Goal: Information Seeking & Learning: Learn about a topic

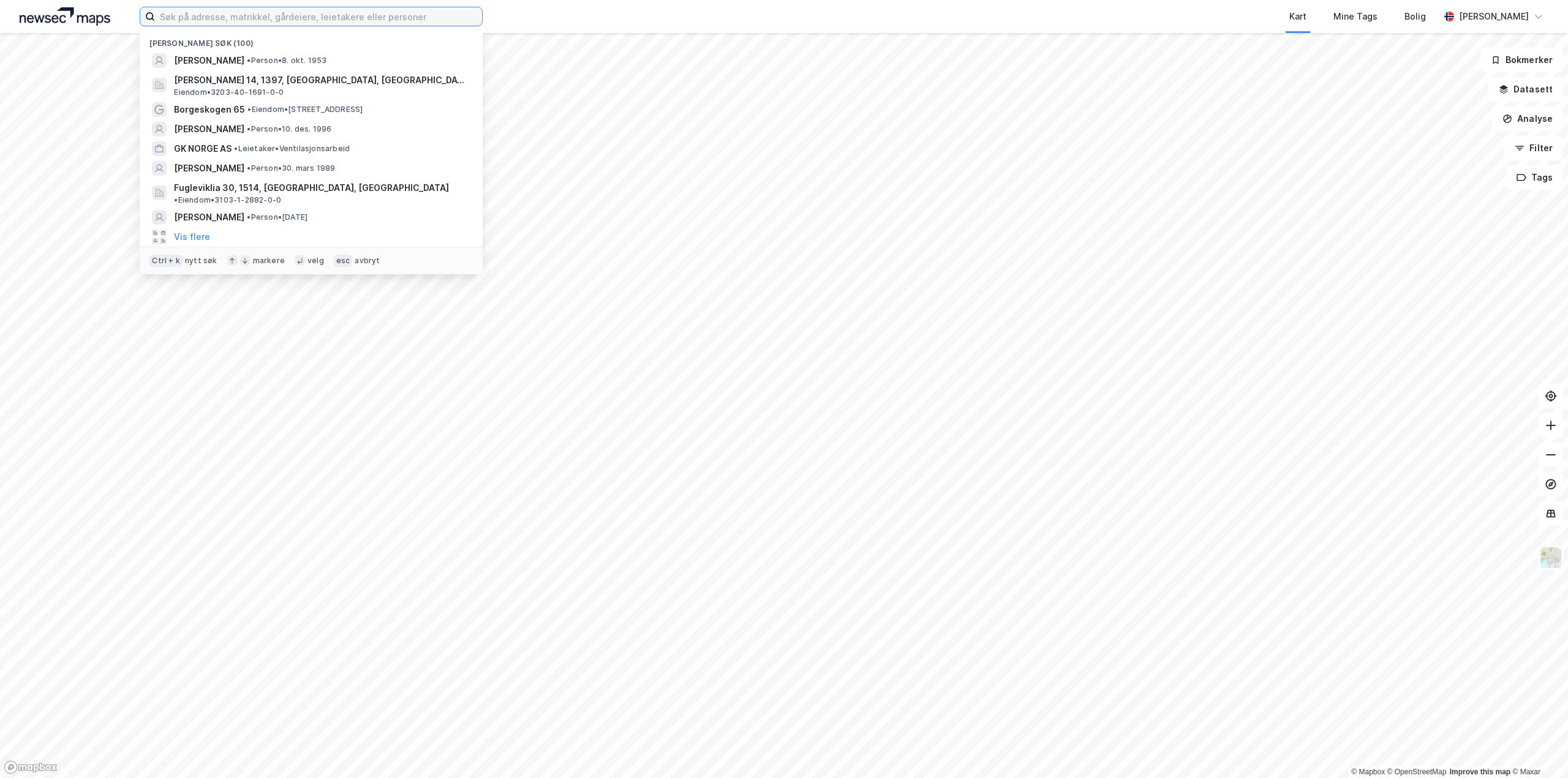
click at [226, 18] on input at bounding box center [318, 16] width 327 height 18
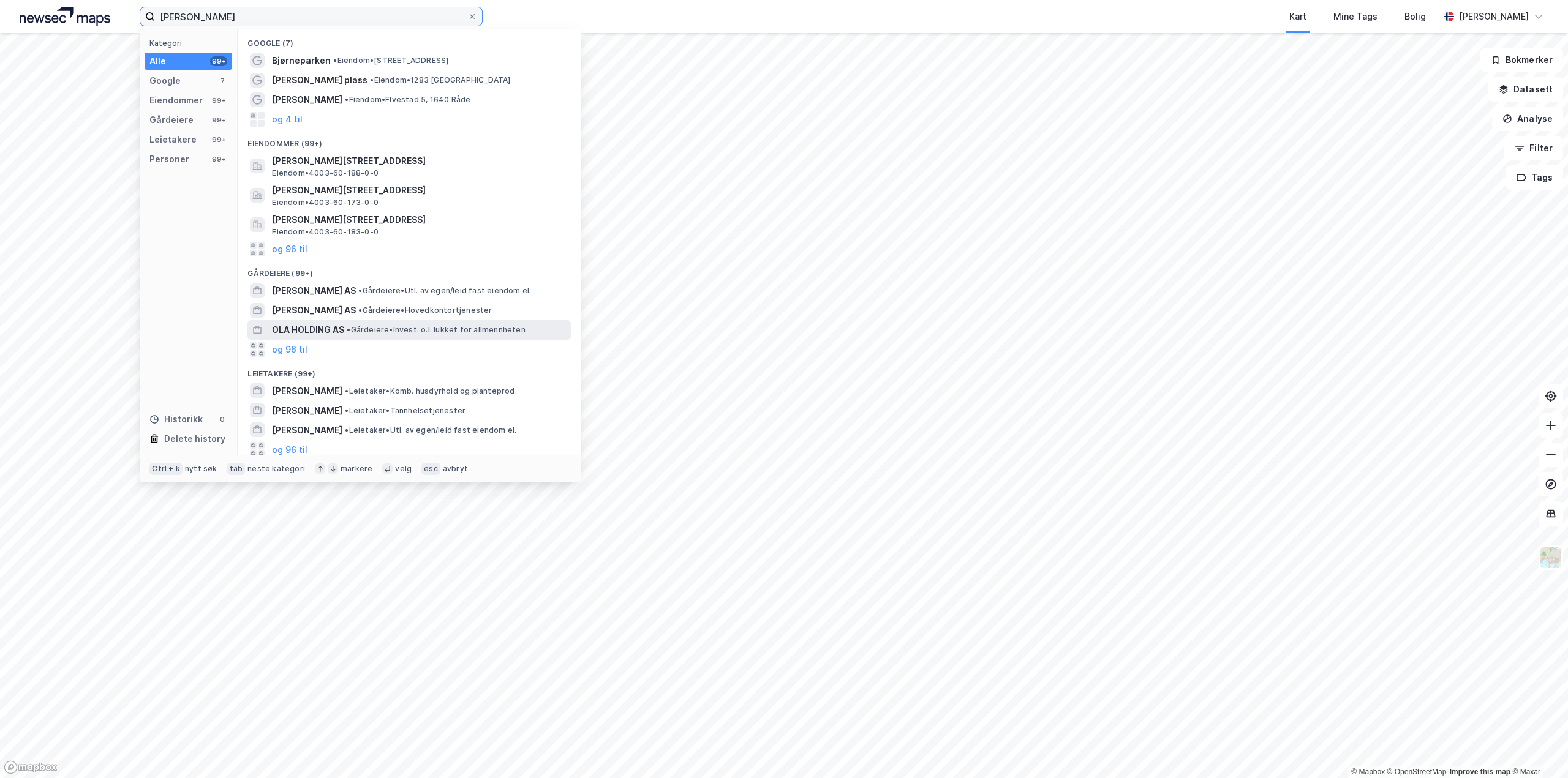
scroll to position [105, 0]
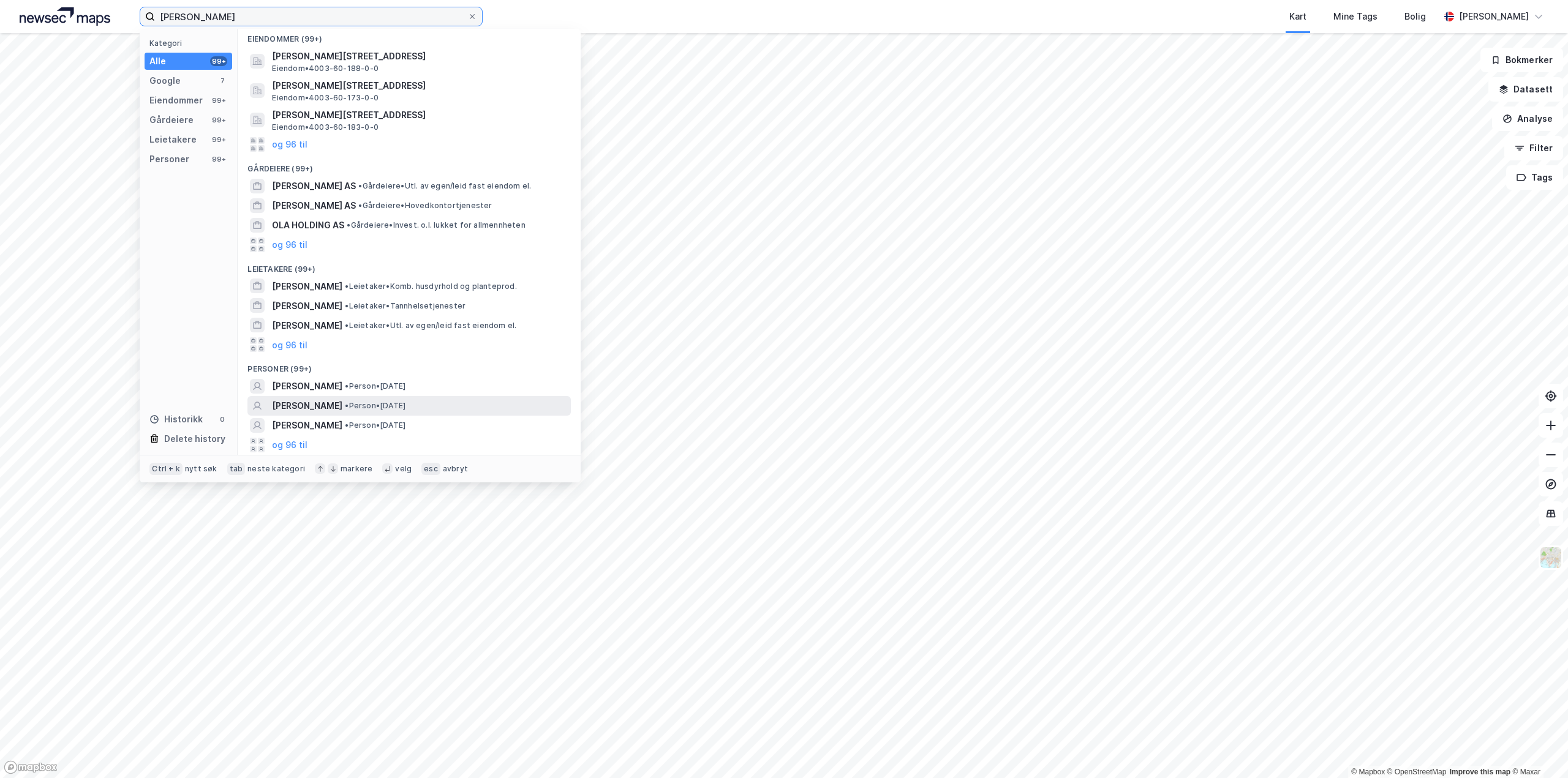
type input "[PERSON_NAME]"
click at [307, 443] on div "og 96 til" at bounding box center [409, 445] width 323 height 20
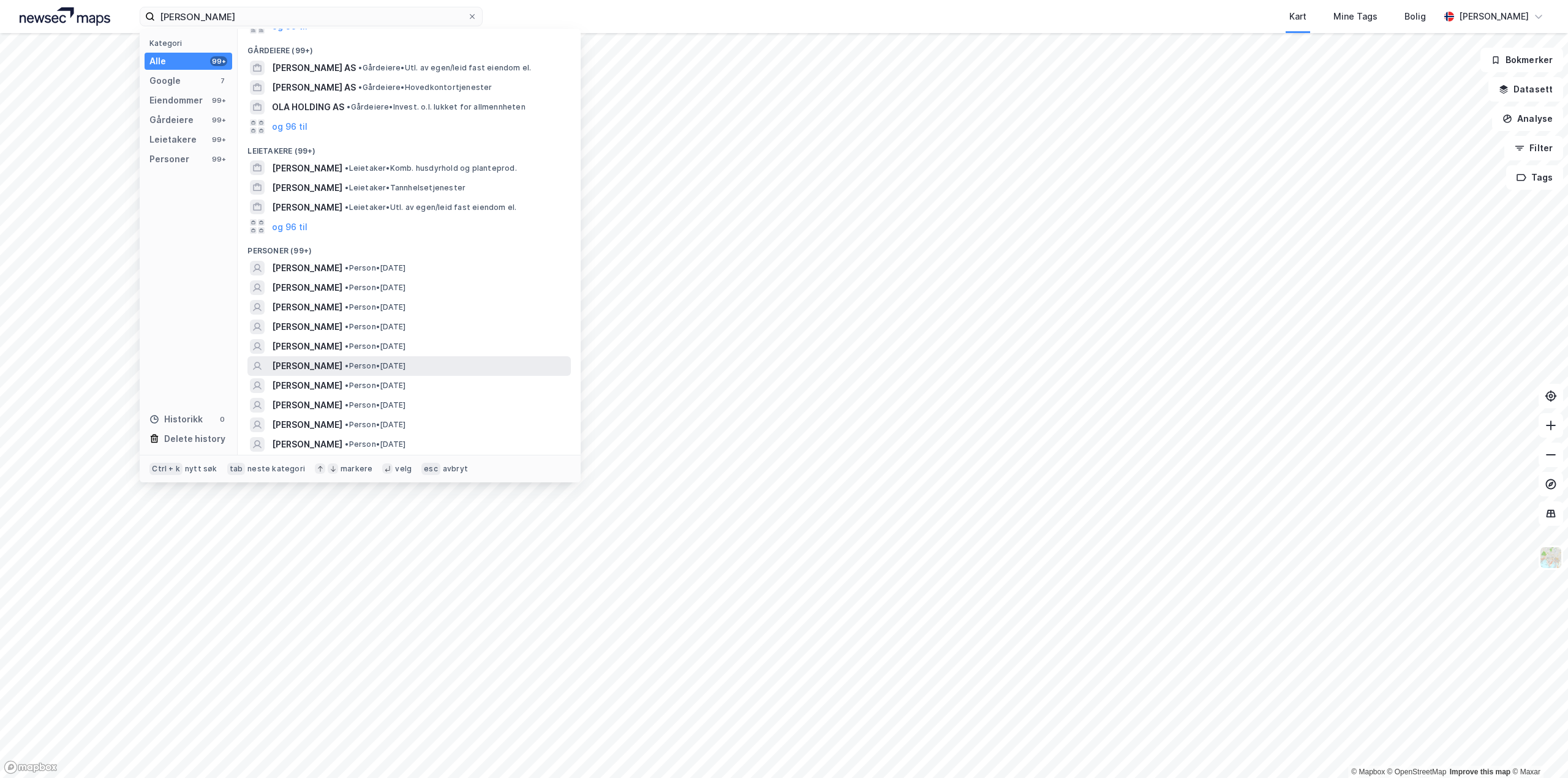
scroll to position [227, 0]
click at [385, 422] on span "• Person • [DATE]" at bounding box center [375, 420] width 60 height 10
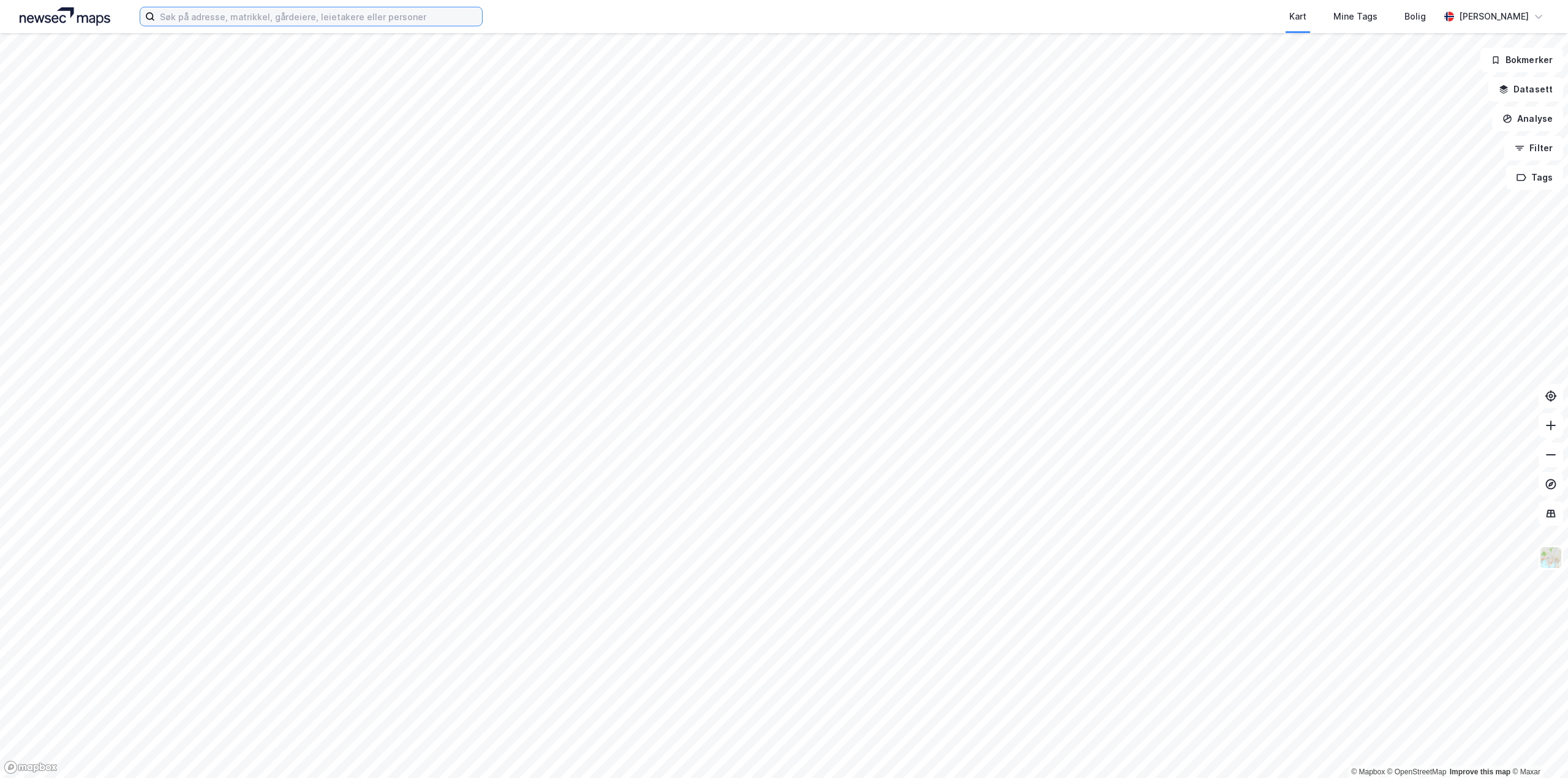
click at [278, 16] on input at bounding box center [318, 16] width 327 height 18
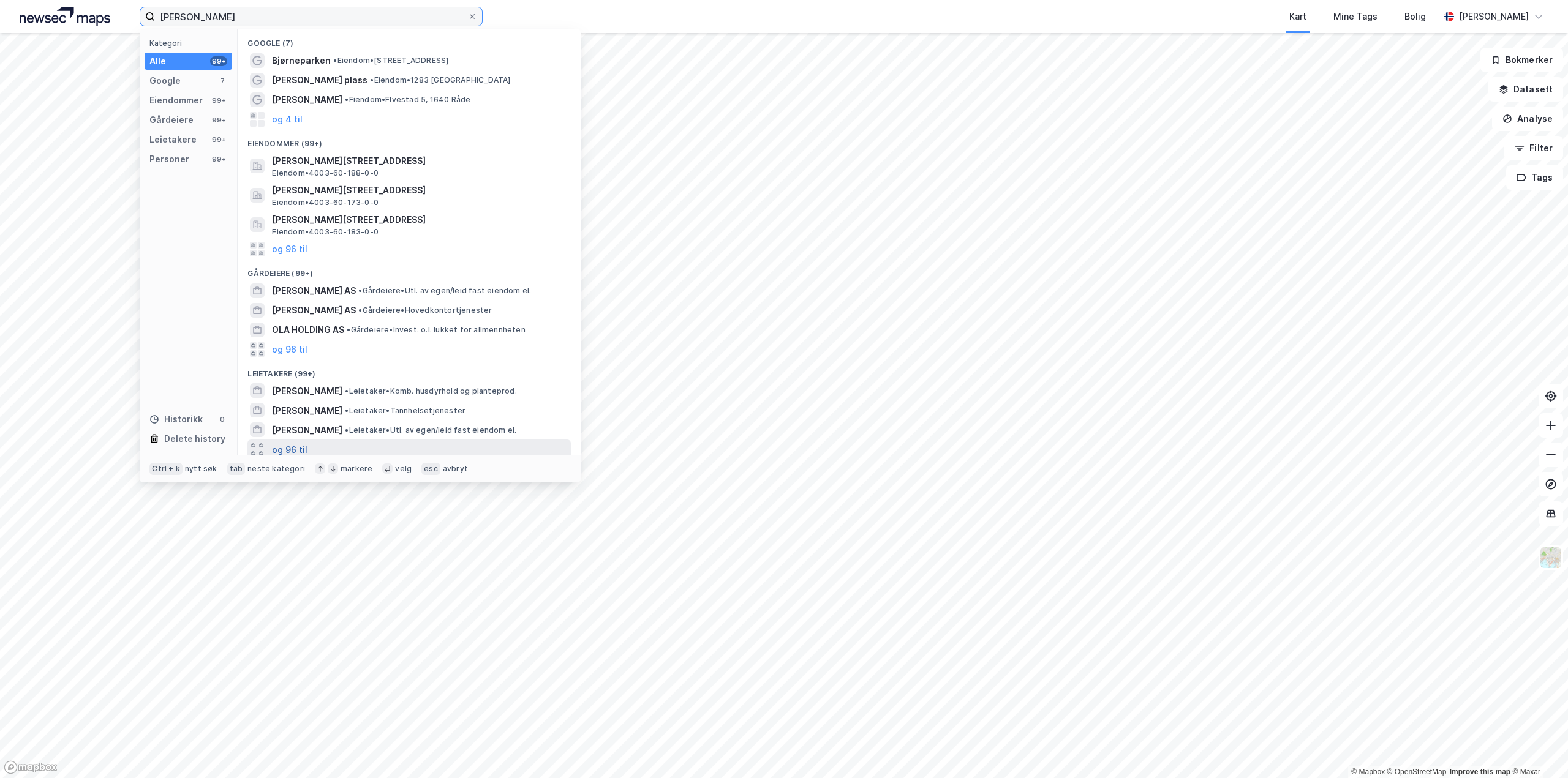
type input "[PERSON_NAME]"
click at [296, 447] on button "og 96 til" at bounding box center [290, 449] width 36 height 15
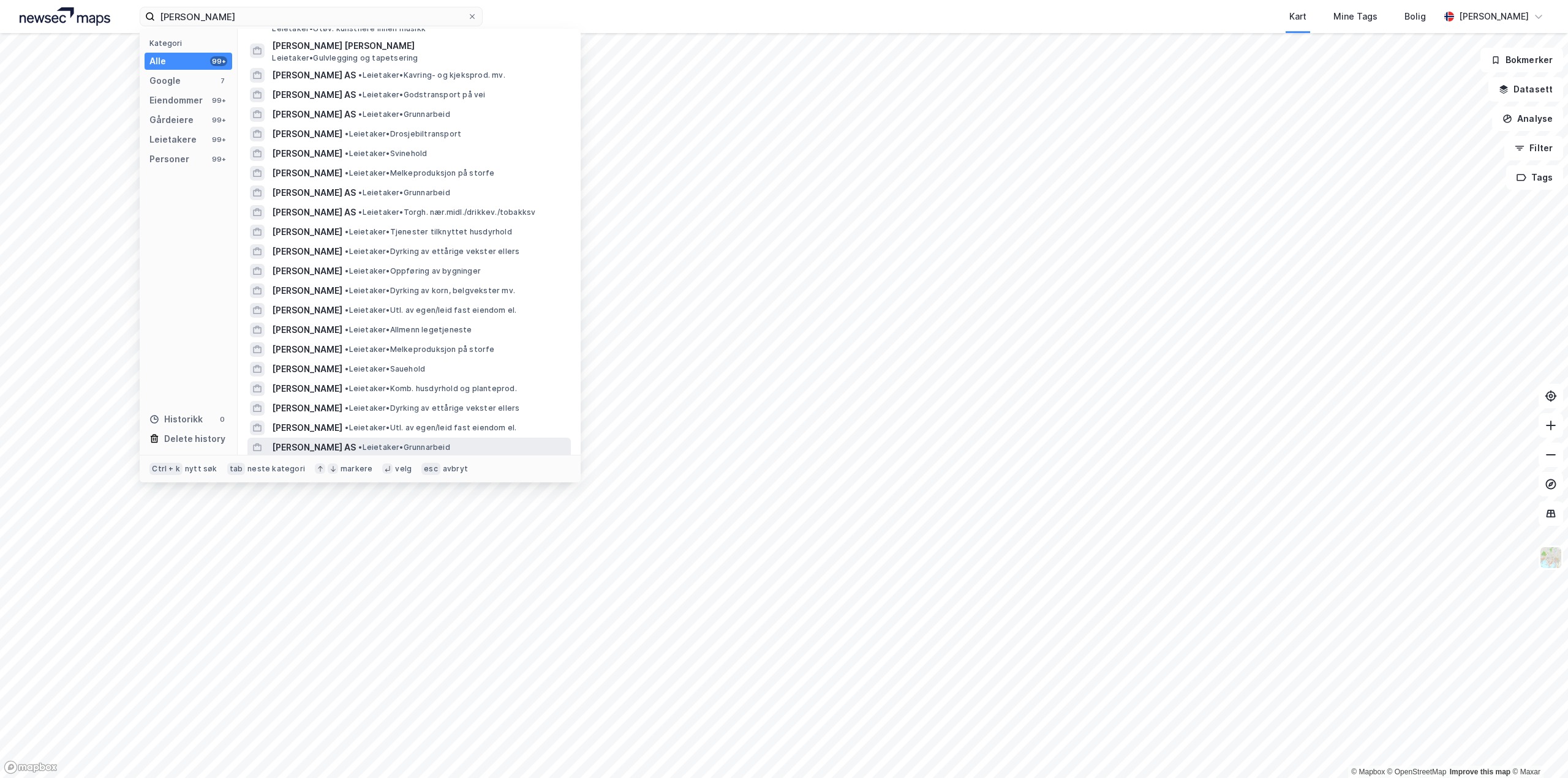
scroll to position [612, 0]
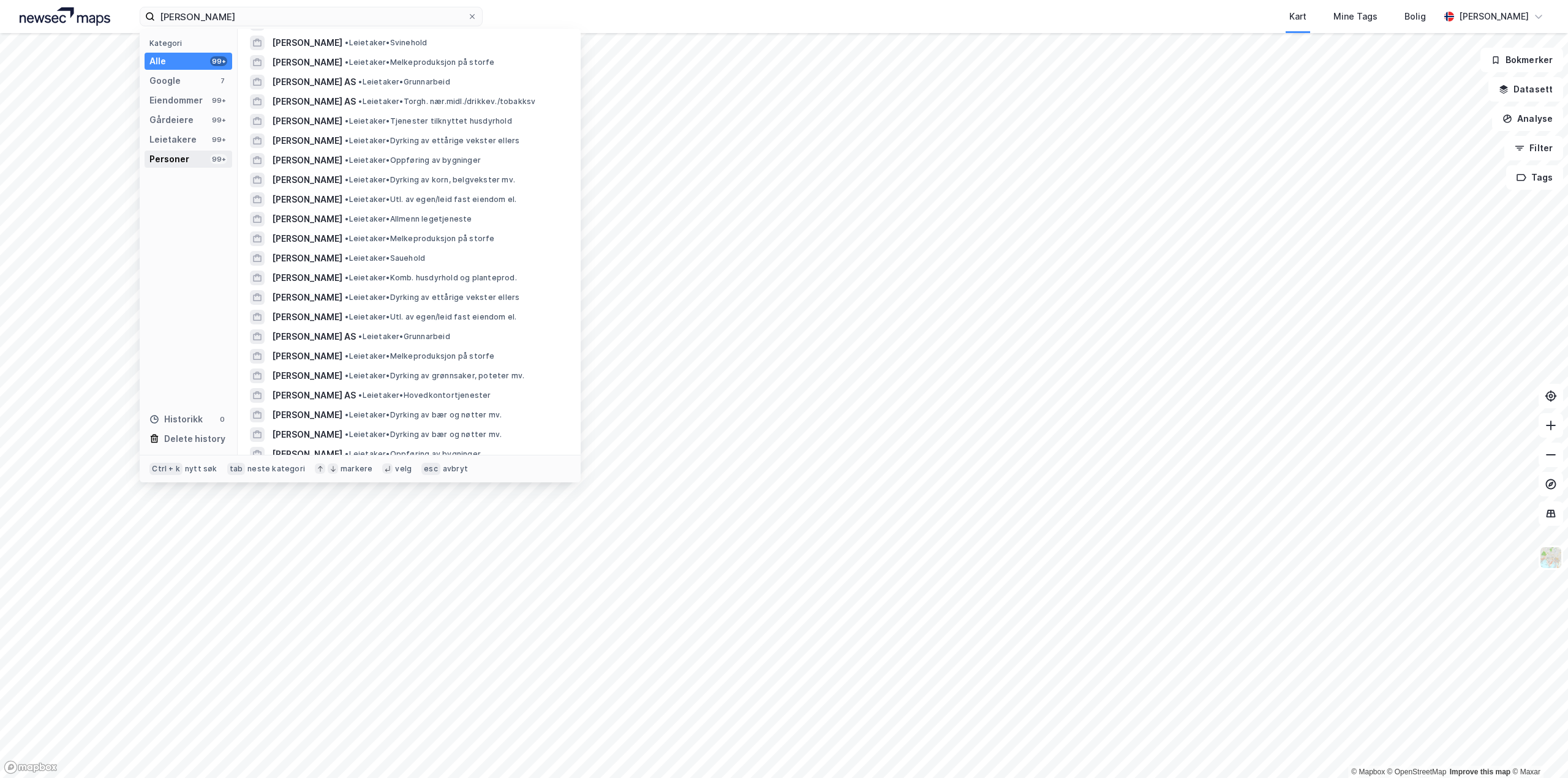
click at [185, 153] on div "Personer" at bounding box center [169, 159] width 40 height 15
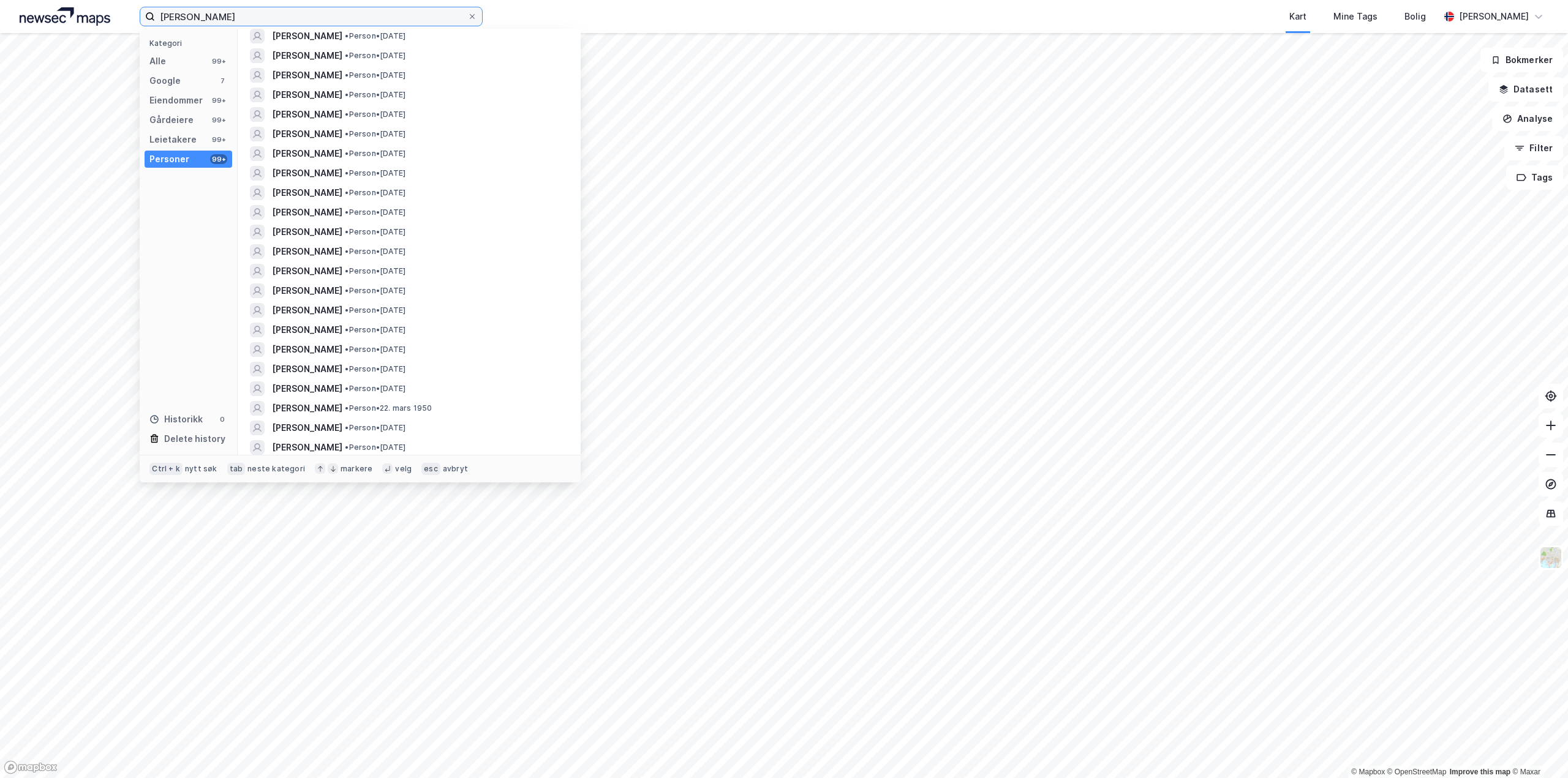
scroll to position [0, 0]
click at [349, 221] on span "•" at bounding box center [346, 216] width 4 height 9
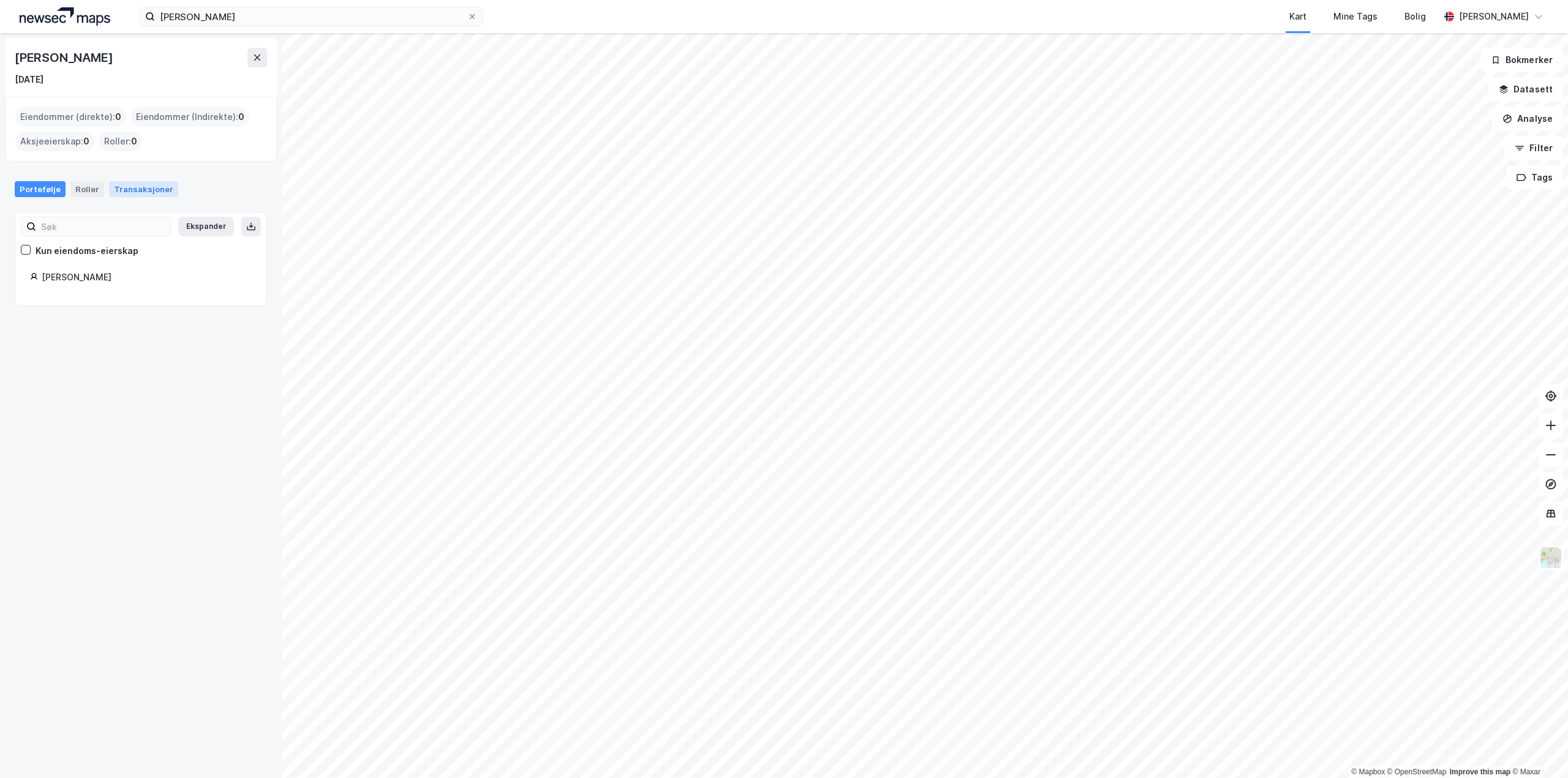
click at [148, 188] on div "Transaksjoner" at bounding box center [143, 189] width 69 height 16
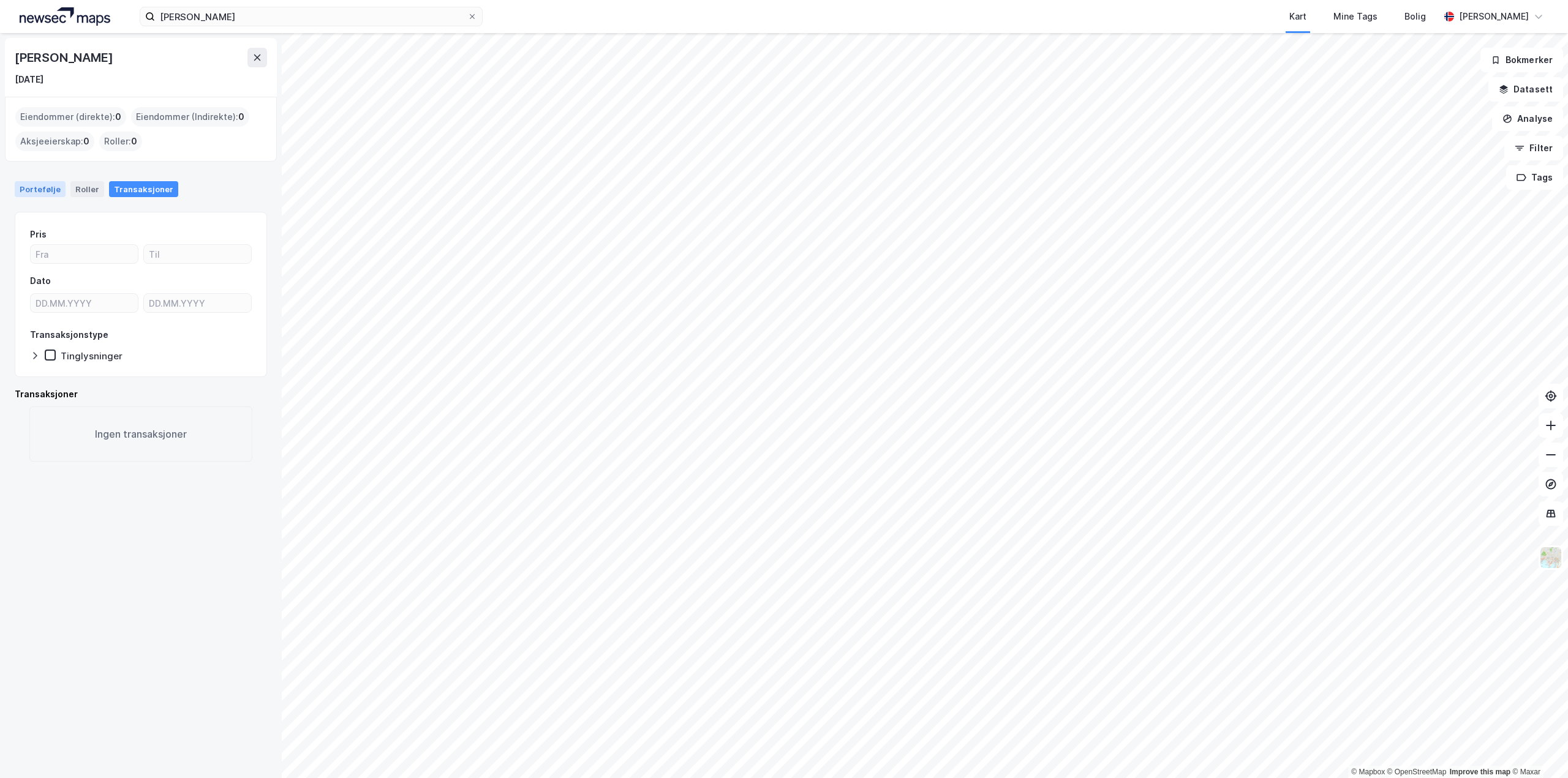
click at [57, 191] on div "Portefølje" at bounding box center [40, 189] width 51 height 16
